Goal: Information Seeking & Learning: Check status

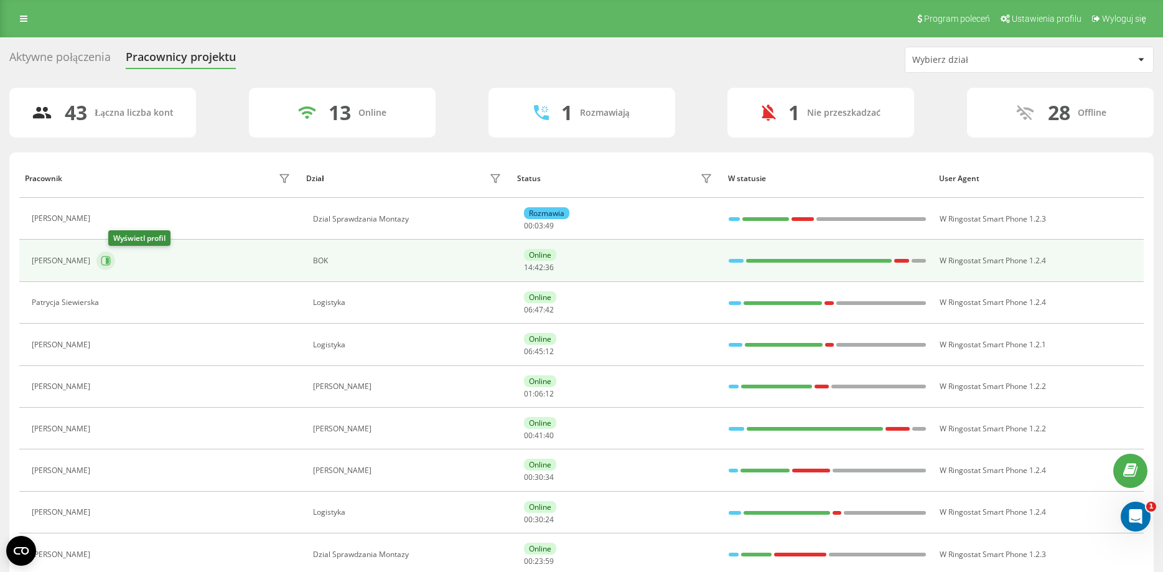
click at [111, 258] on icon at bounding box center [106, 261] width 10 height 10
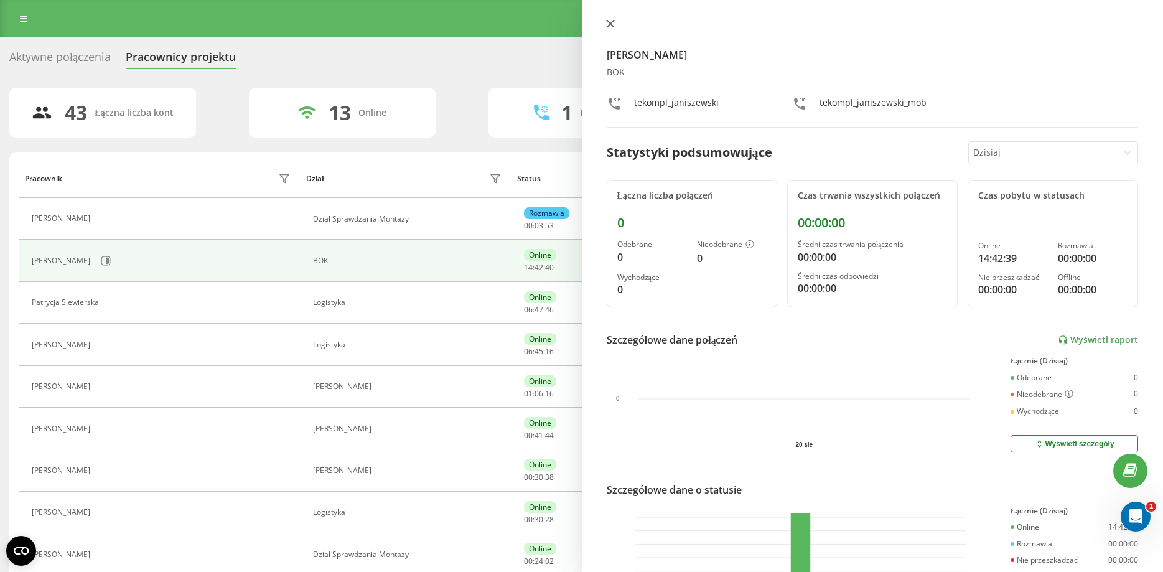
click at [608, 24] on icon at bounding box center [609, 23] width 7 height 7
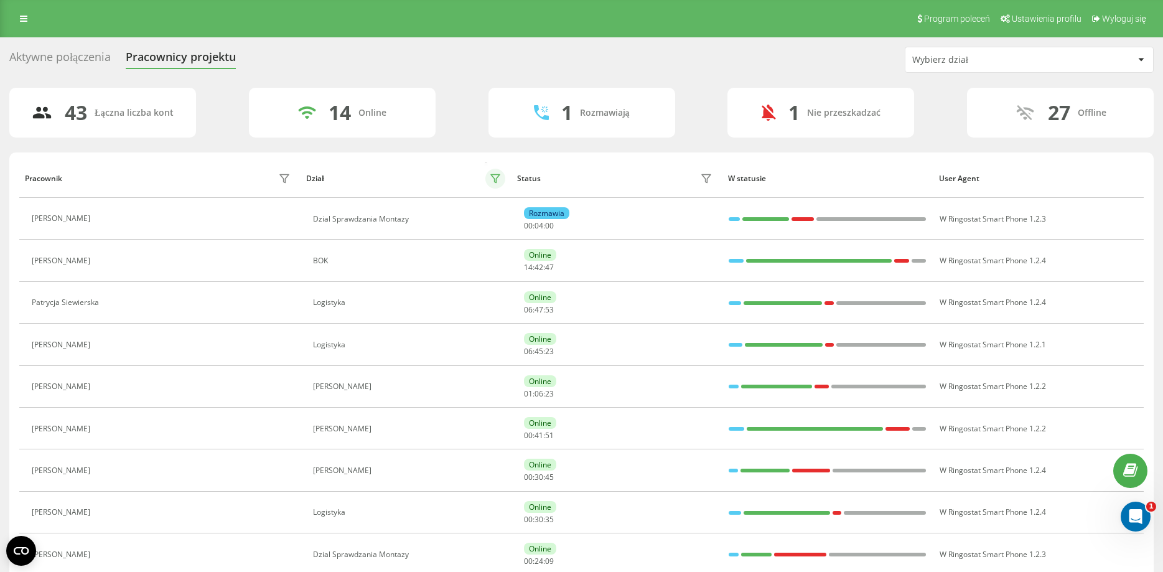
click at [503, 179] on button at bounding box center [495, 179] width 20 height 20
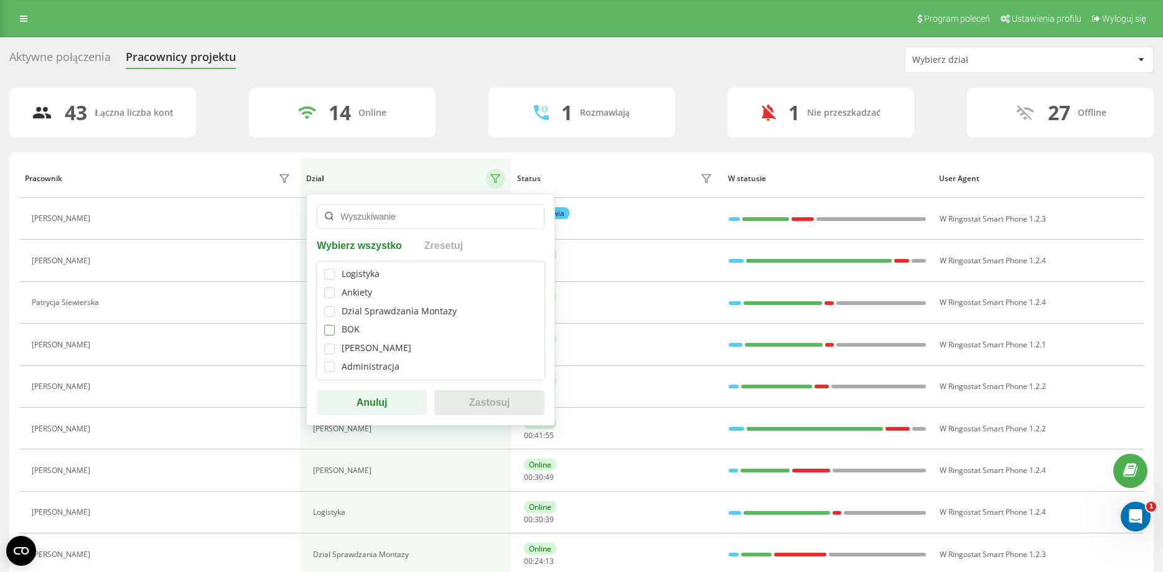
click at [325, 325] on label at bounding box center [329, 325] width 11 height 0
checkbox input "true"
click at [521, 405] on button "Zastosuj" at bounding box center [489, 402] width 110 height 25
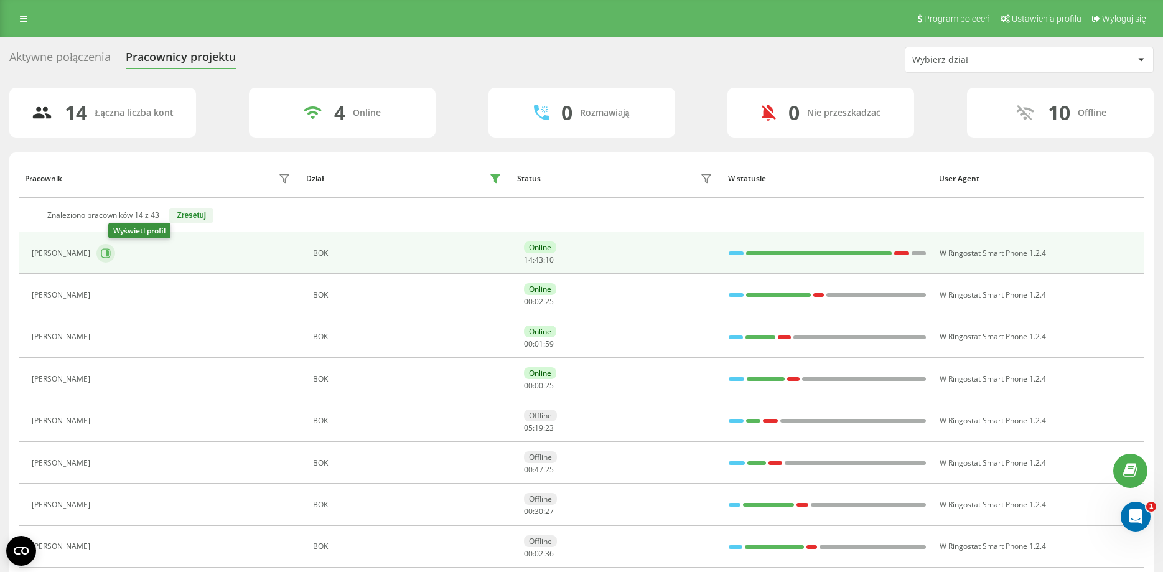
click at [114, 258] on button at bounding box center [105, 253] width 19 height 19
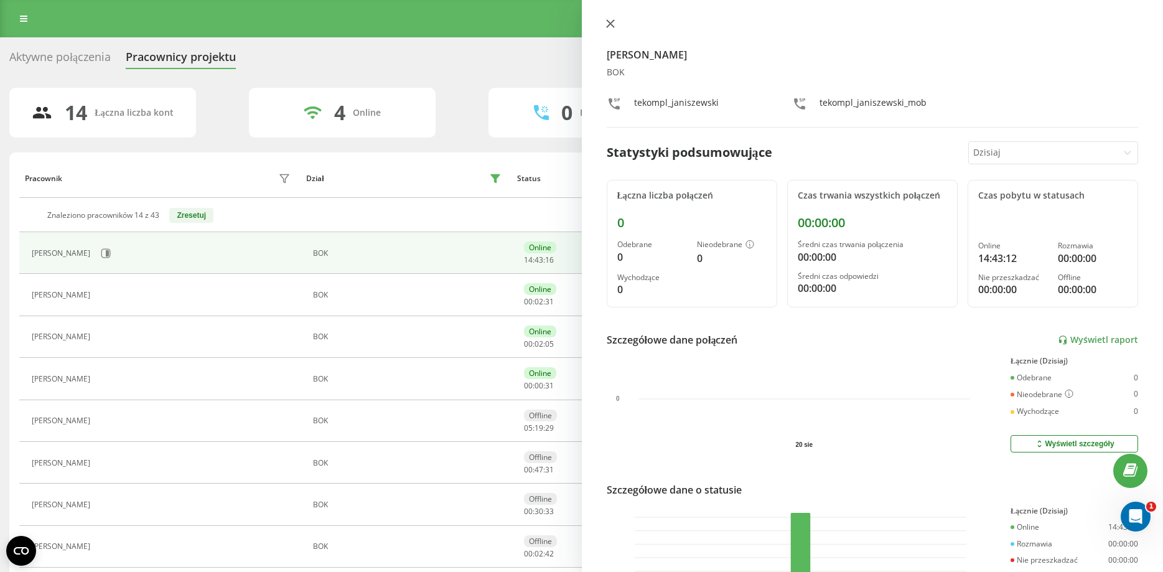
click at [615, 19] on button at bounding box center [610, 25] width 16 height 12
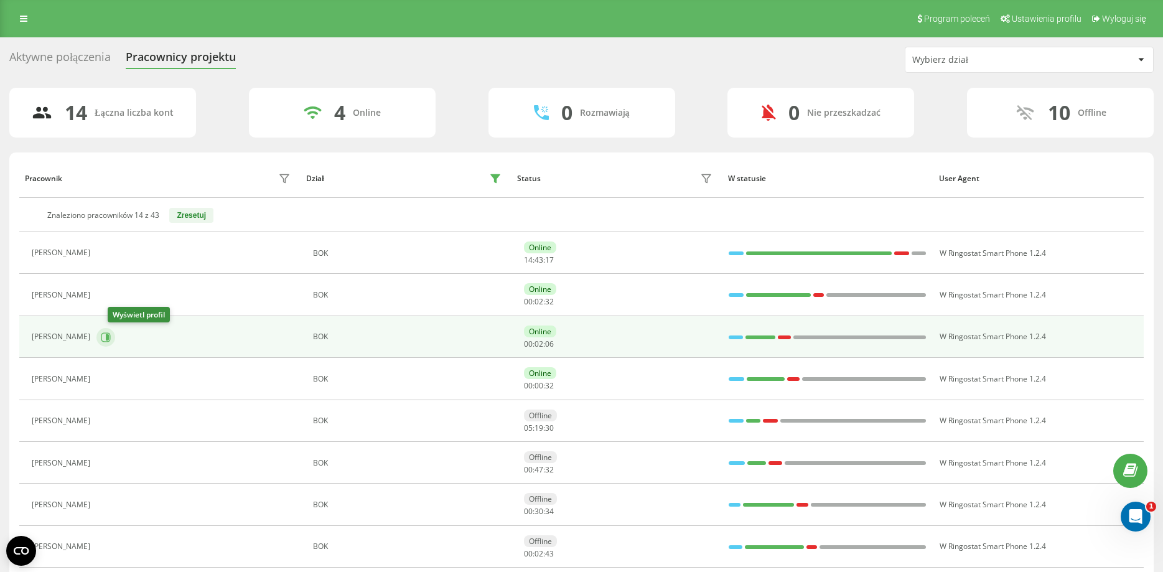
click at [115, 343] on button at bounding box center [105, 337] width 19 height 19
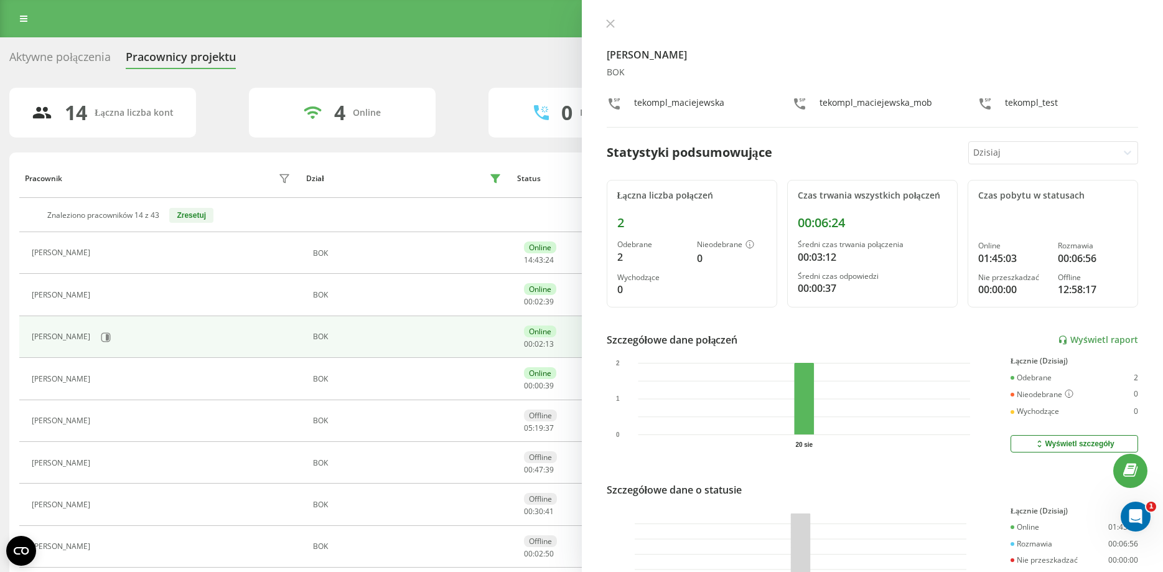
click at [607, 13] on div "[PERSON_NAME] BOK tekompl_maciejewska tekompl_maciejewska_mob tekompl_test Stat…" at bounding box center [873, 286] width 582 height 572
click at [613, 24] on icon at bounding box center [610, 23] width 9 height 9
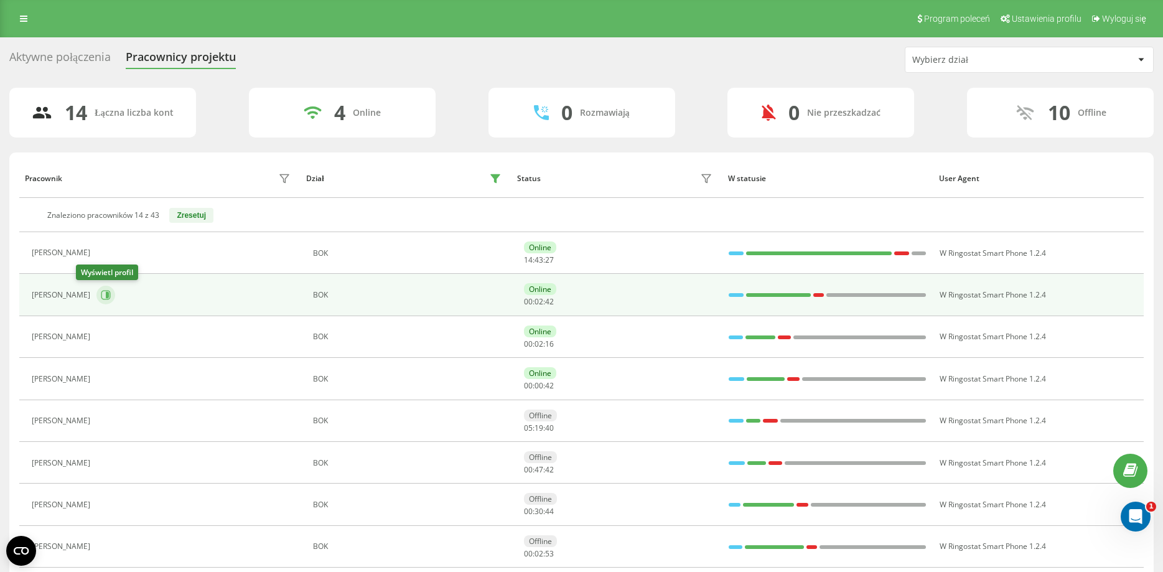
click at [101, 297] on icon at bounding box center [105, 295] width 9 height 9
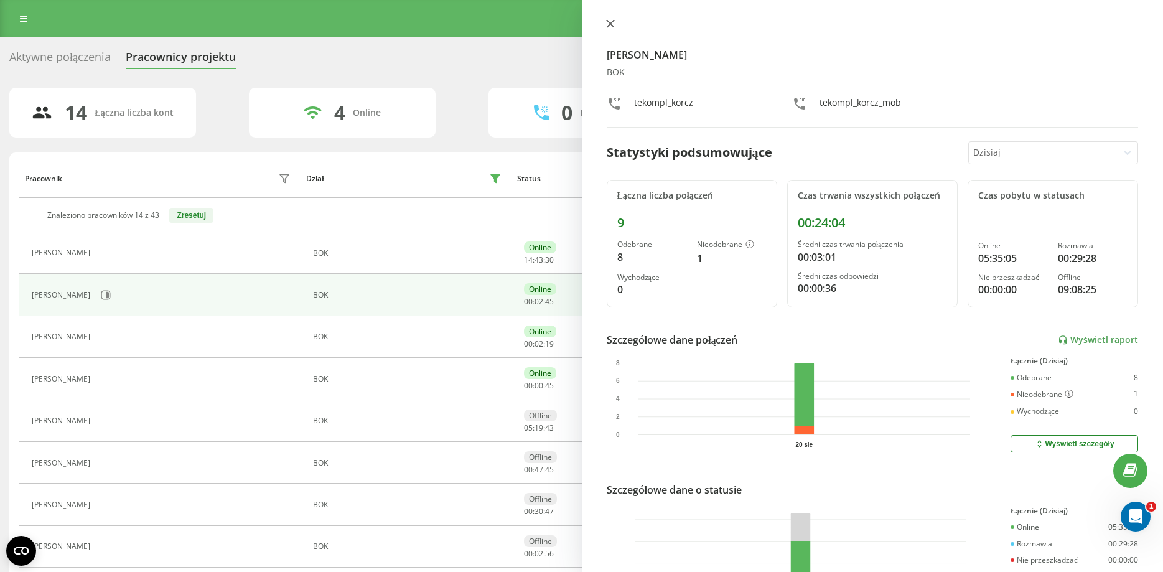
click at [609, 22] on icon at bounding box center [610, 23] width 9 height 9
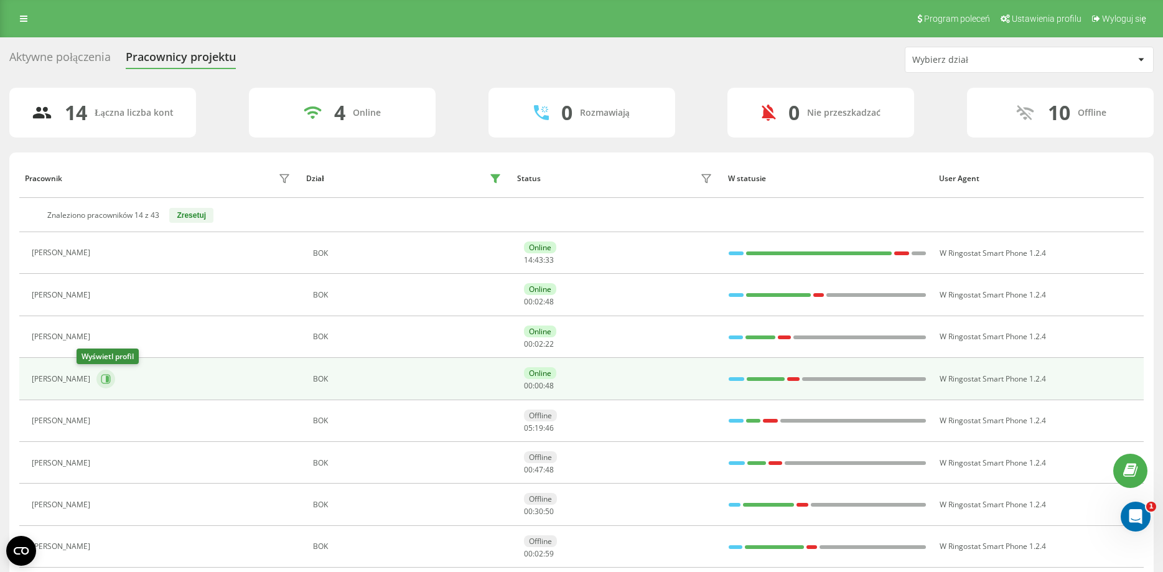
click at [101, 376] on icon at bounding box center [106, 379] width 10 height 10
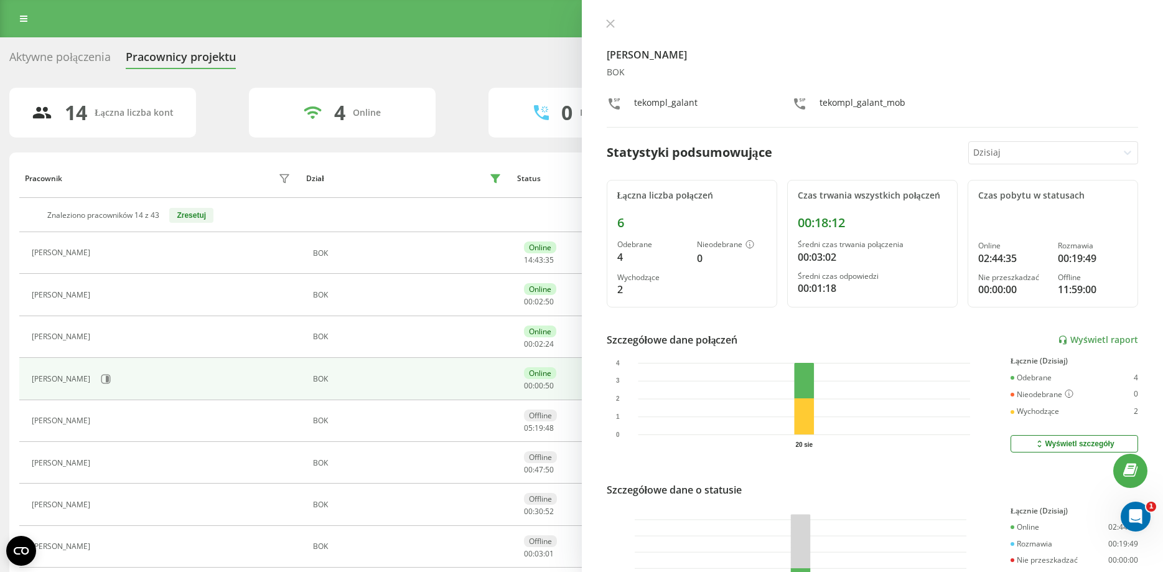
click at [606, 23] on icon at bounding box center [610, 23] width 9 height 9
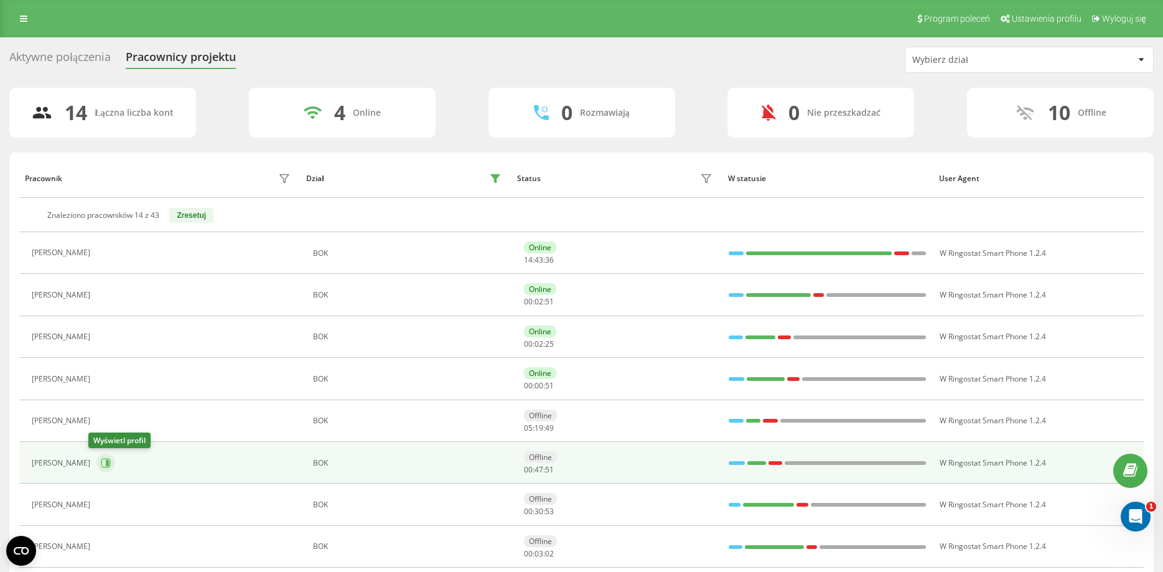
click at [106, 462] on button at bounding box center [105, 463] width 19 height 19
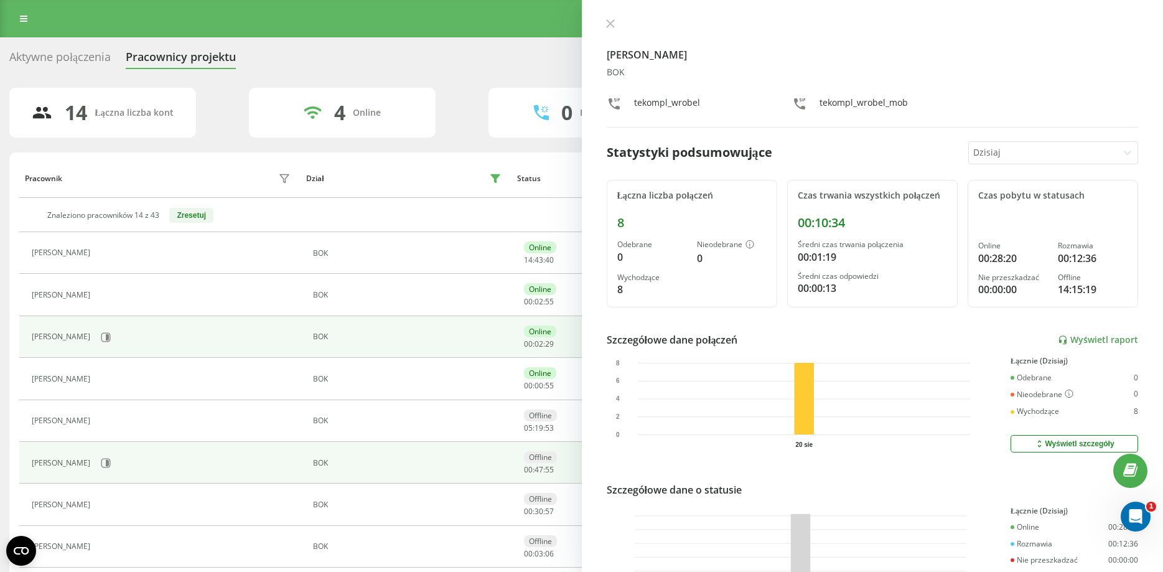
drag, startPoint x: 614, startPoint y: 26, endPoint x: 453, endPoint y: 345, distance: 357.5
click at [613, 26] on button at bounding box center [610, 25] width 16 height 12
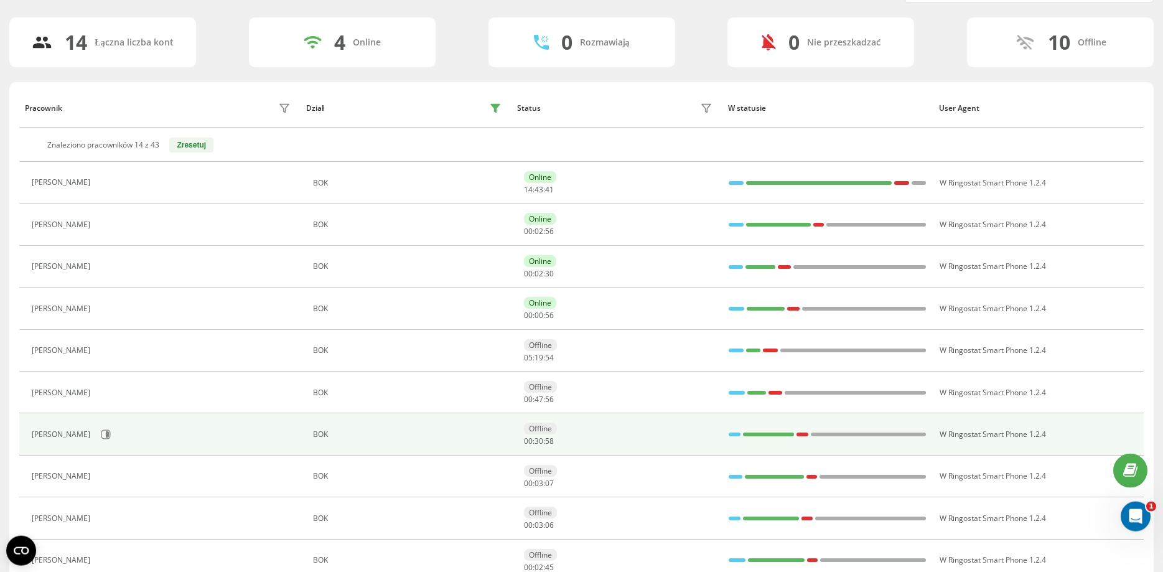
scroll to position [127, 0]
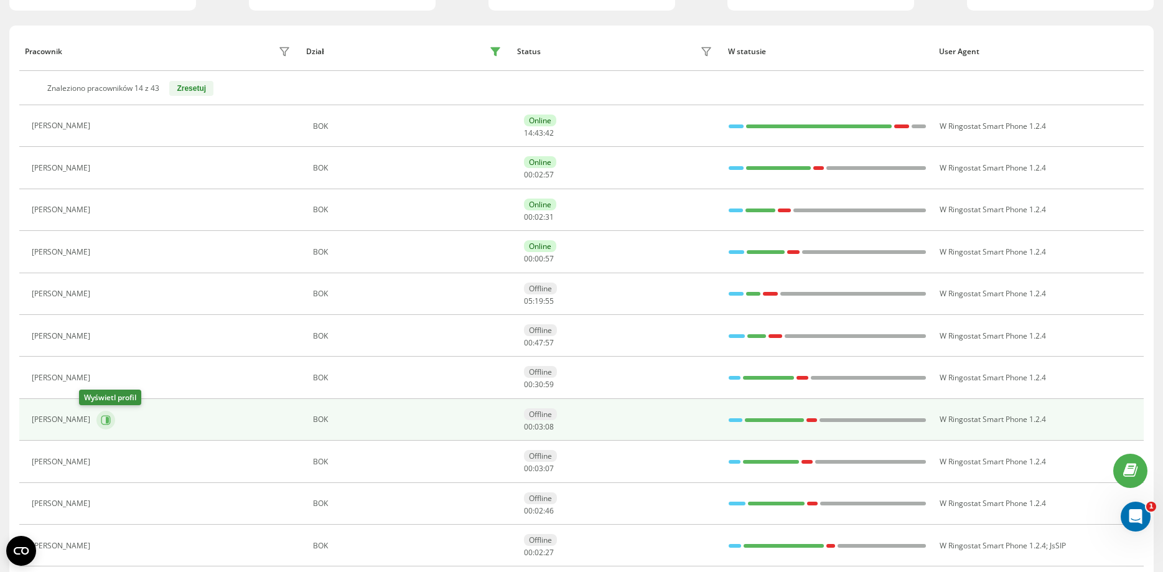
click at [101, 418] on icon at bounding box center [106, 420] width 10 height 10
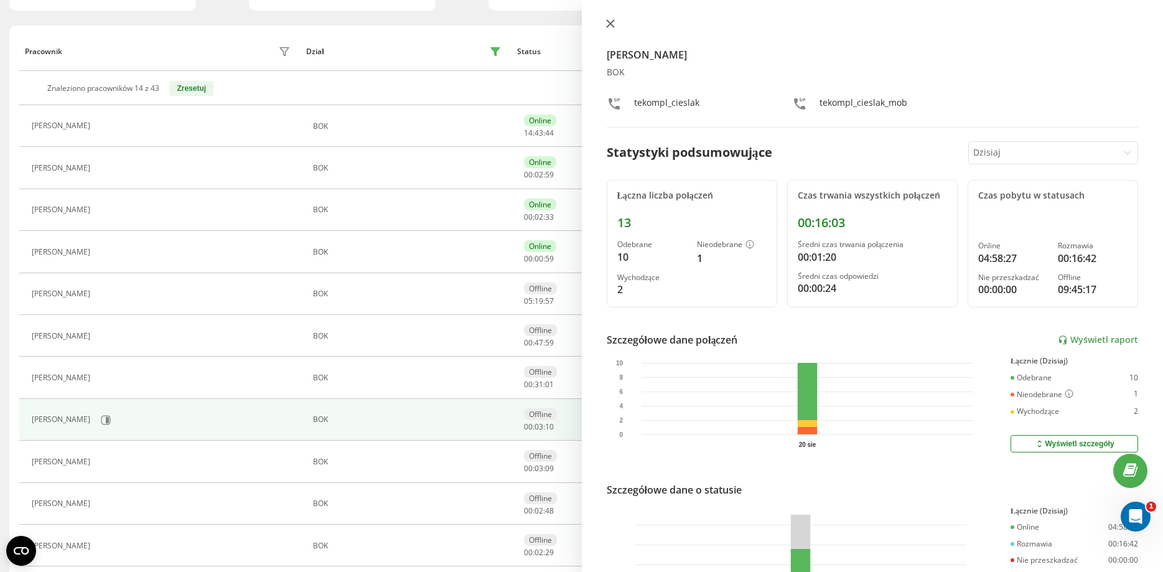
click at [611, 24] on icon at bounding box center [610, 23] width 9 height 9
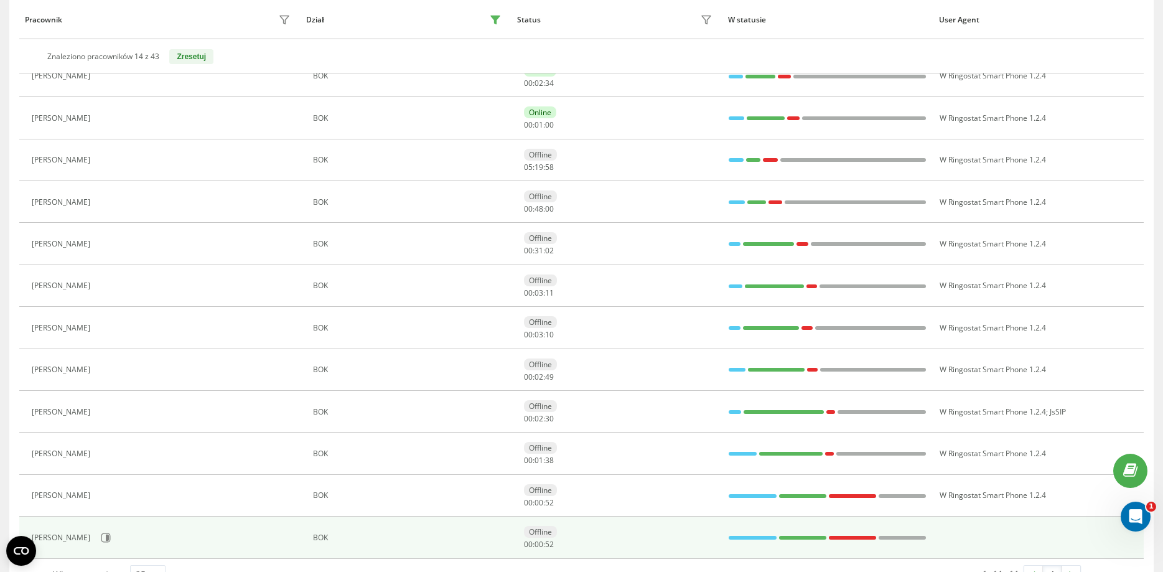
scroll to position [294, 0]
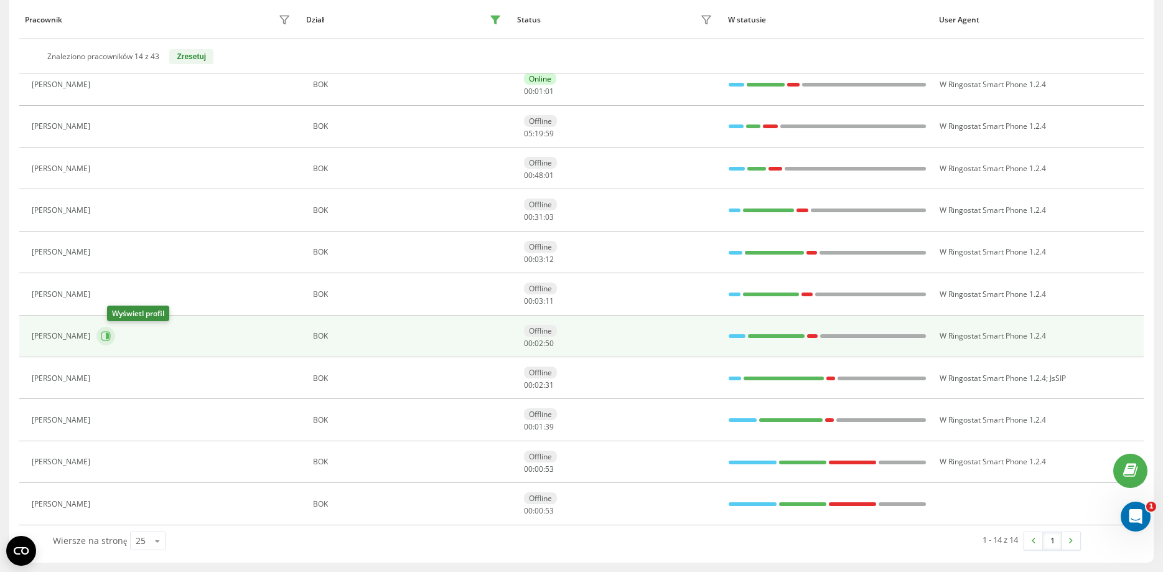
click at [109, 341] on button at bounding box center [105, 336] width 19 height 19
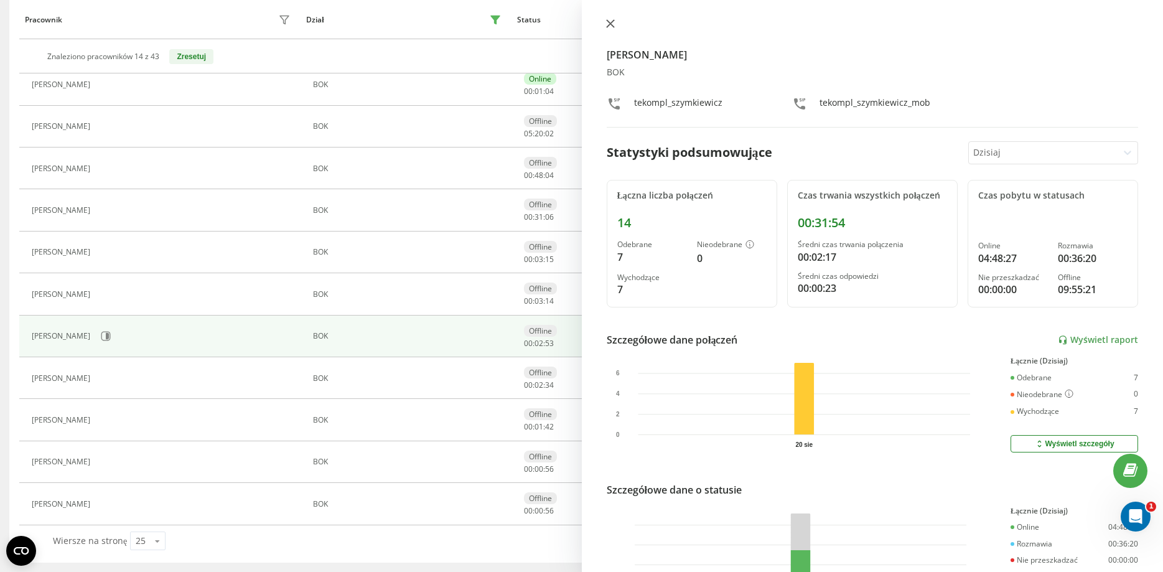
drag, startPoint x: 612, startPoint y: 27, endPoint x: 500, endPoint y: 76, distance: 121.5
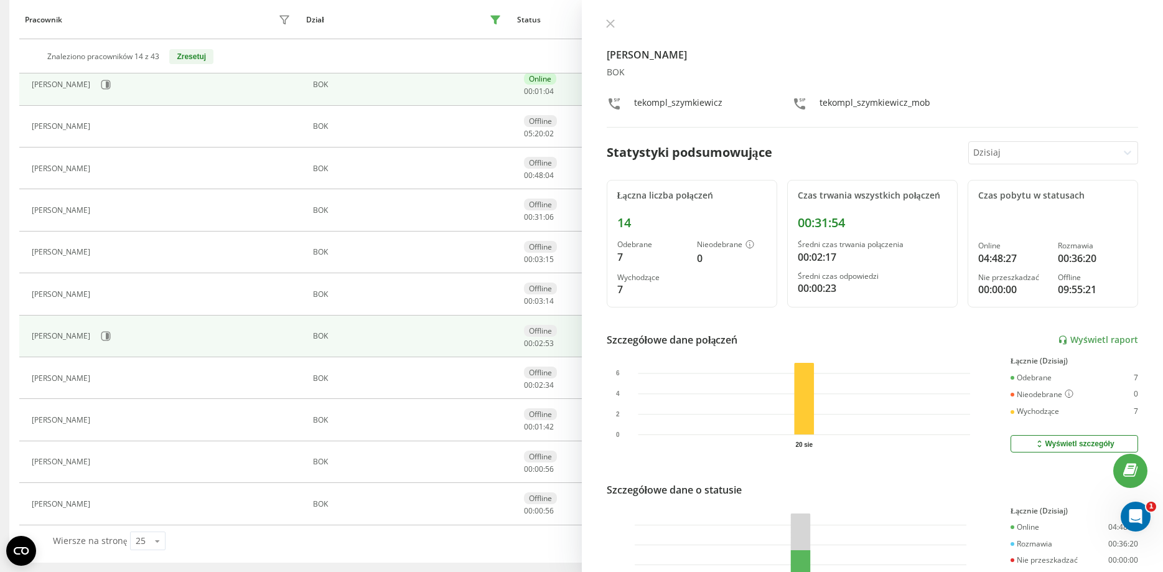
click at [611, 27] on icon at bounding box center [610, 23] width 9 height 9
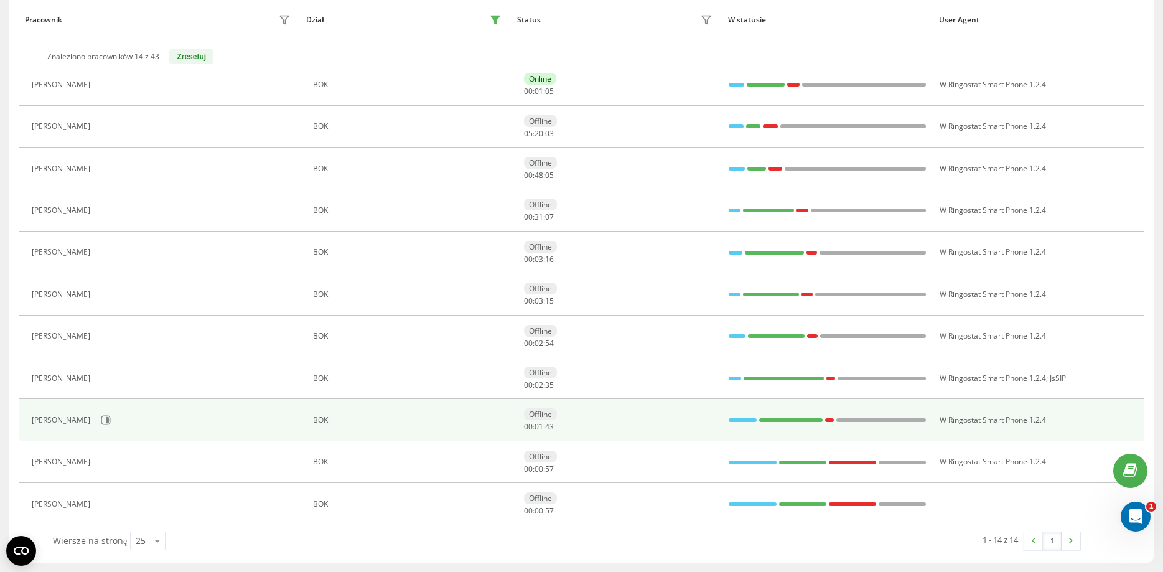
click at [101, 413] on div "[PERSON_NAME]" at bounding box center [163, 419] width 262 height 21
click at [101, 422] on icon at bounding box center [106, 420] width 10 height 10
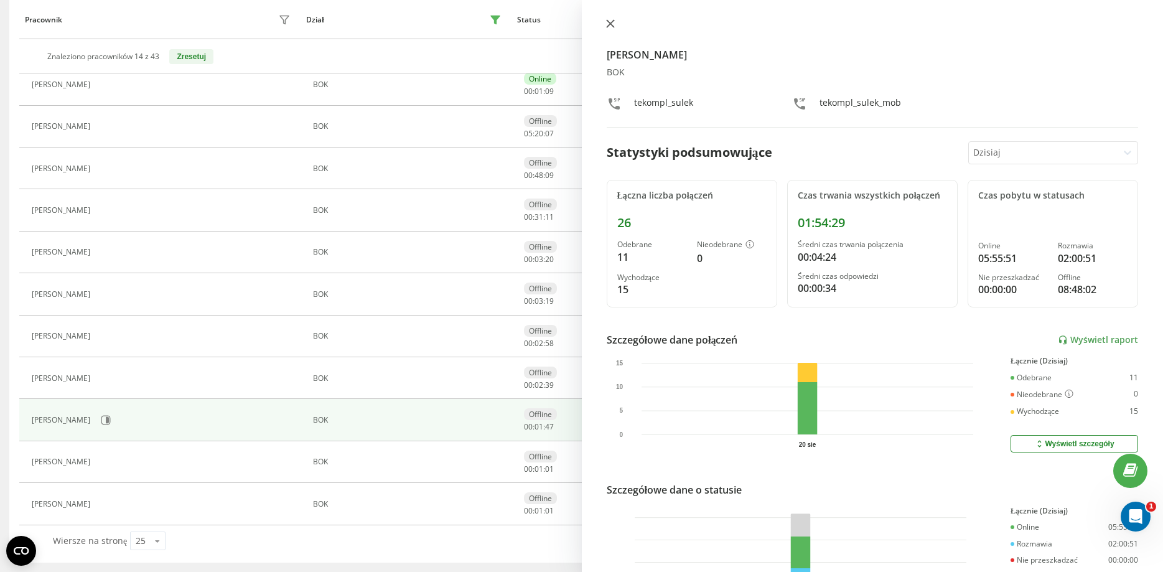
click at [612, 28] on icon at bounding box center [610, 23] width 9 height 9
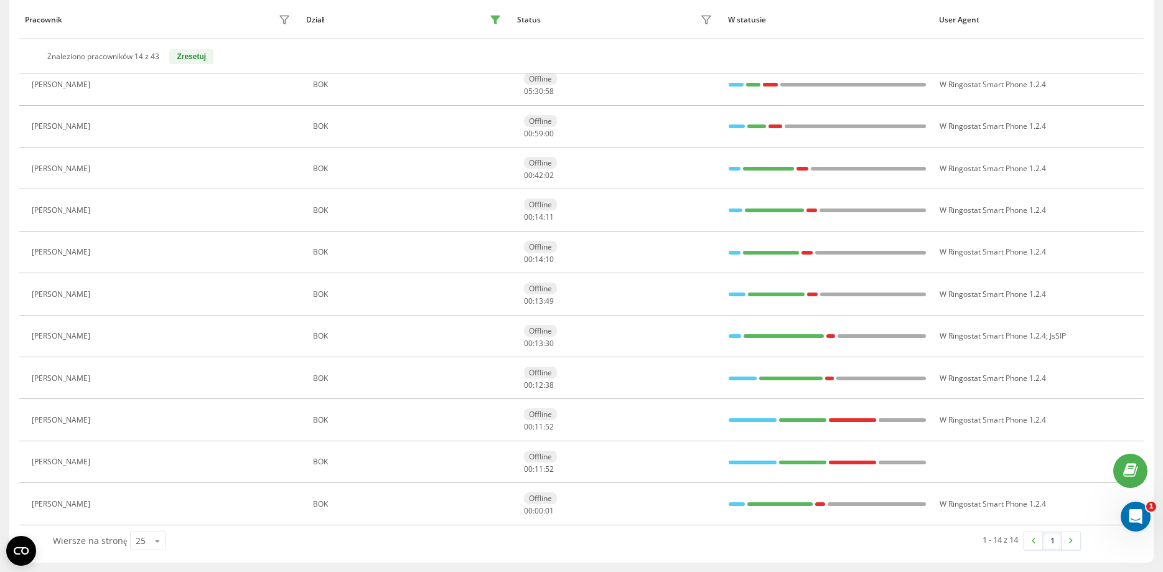
scroll to position [126, 0]
